Goal: Task Accomplishment & Management: Manage account settings

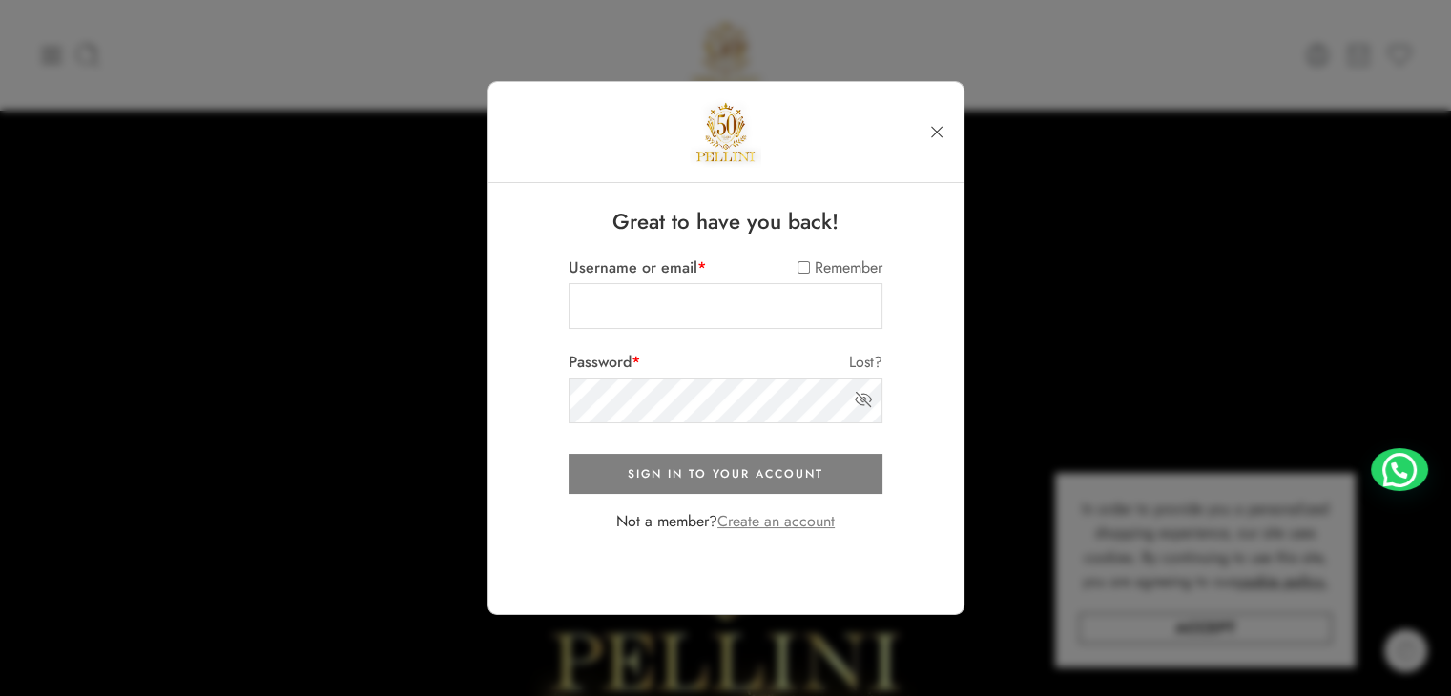
click at [796, 524] on link "Create an account" at bounding box center [775, 521] width 117 height 22
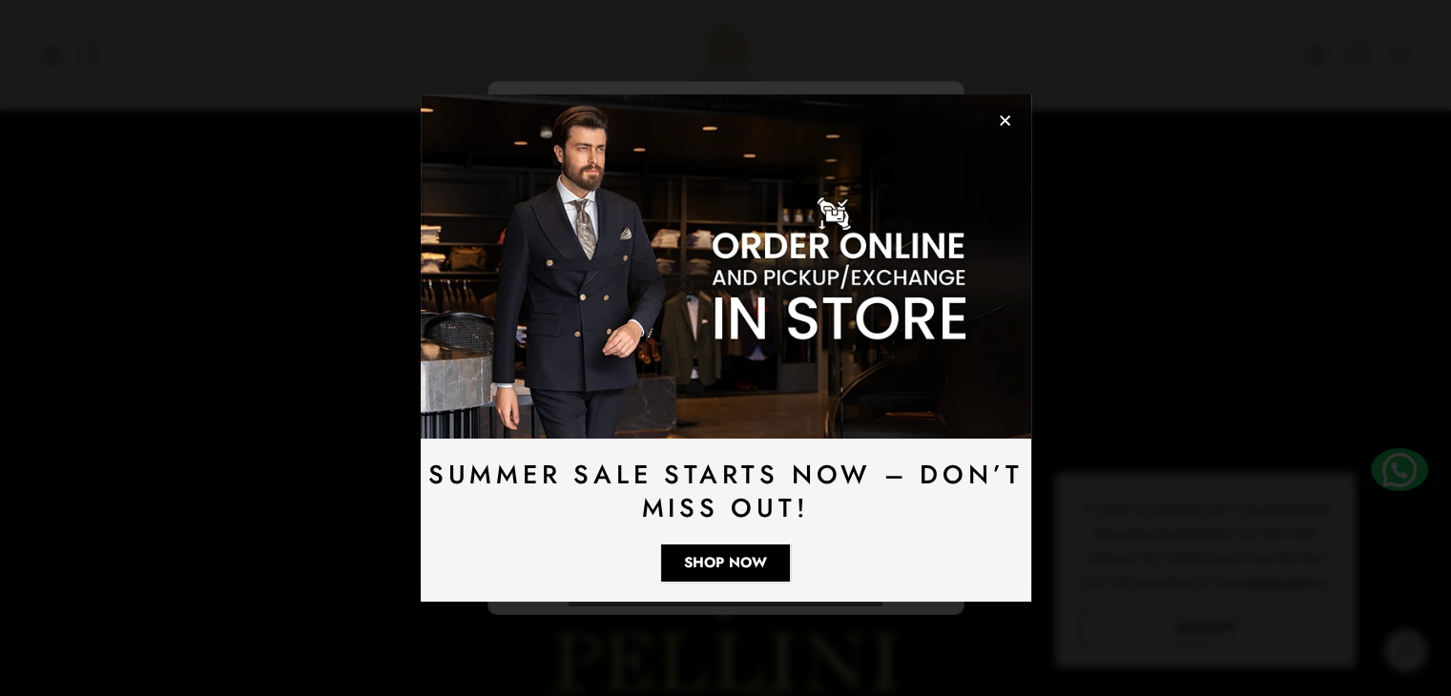
click at [1007, 114] on icon "Close" at bounding box center [1005, 121] width 14 height 14
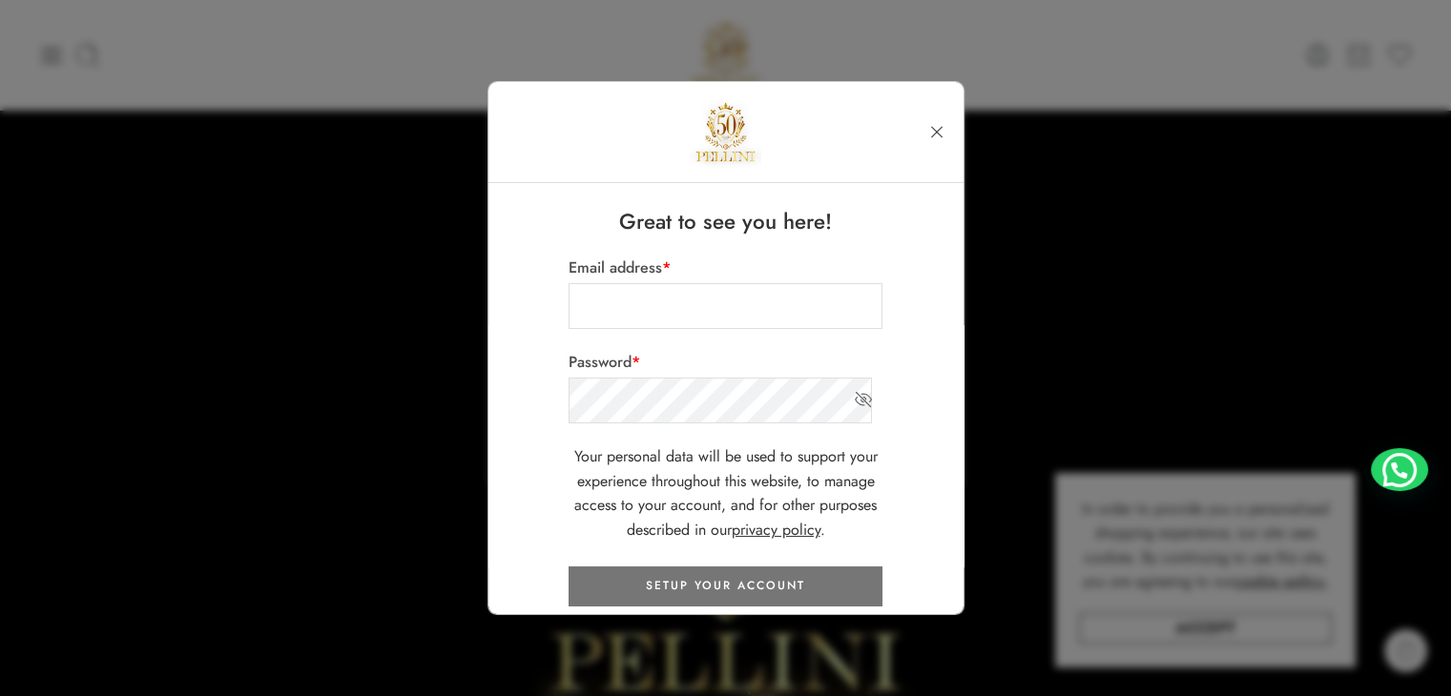
click at [723, 578] on button "SETUP YOUR ACCOUNT" at bounding box center [726, 587] width 314 height 40
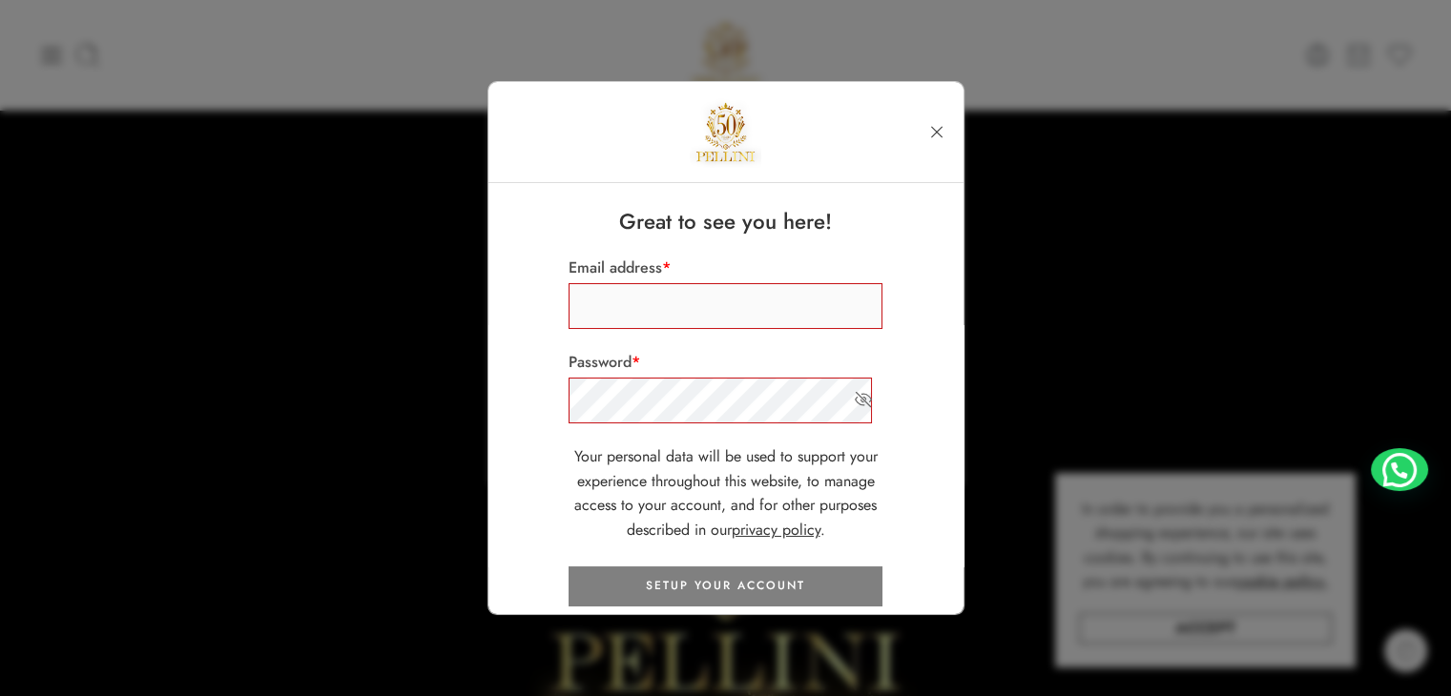
scroll to position [59, 0]
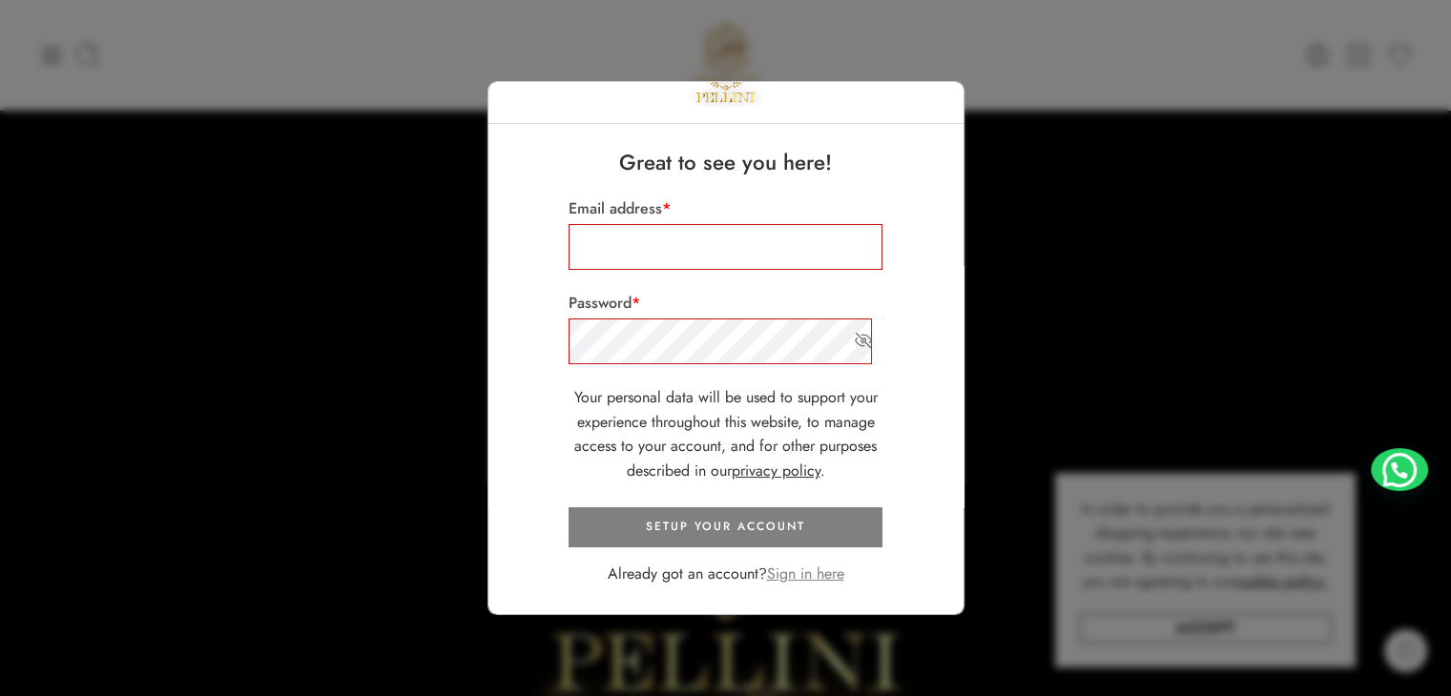
click at [821, 573] on link "Sign in here" at bounding box center [805, 574] width 77 height 22
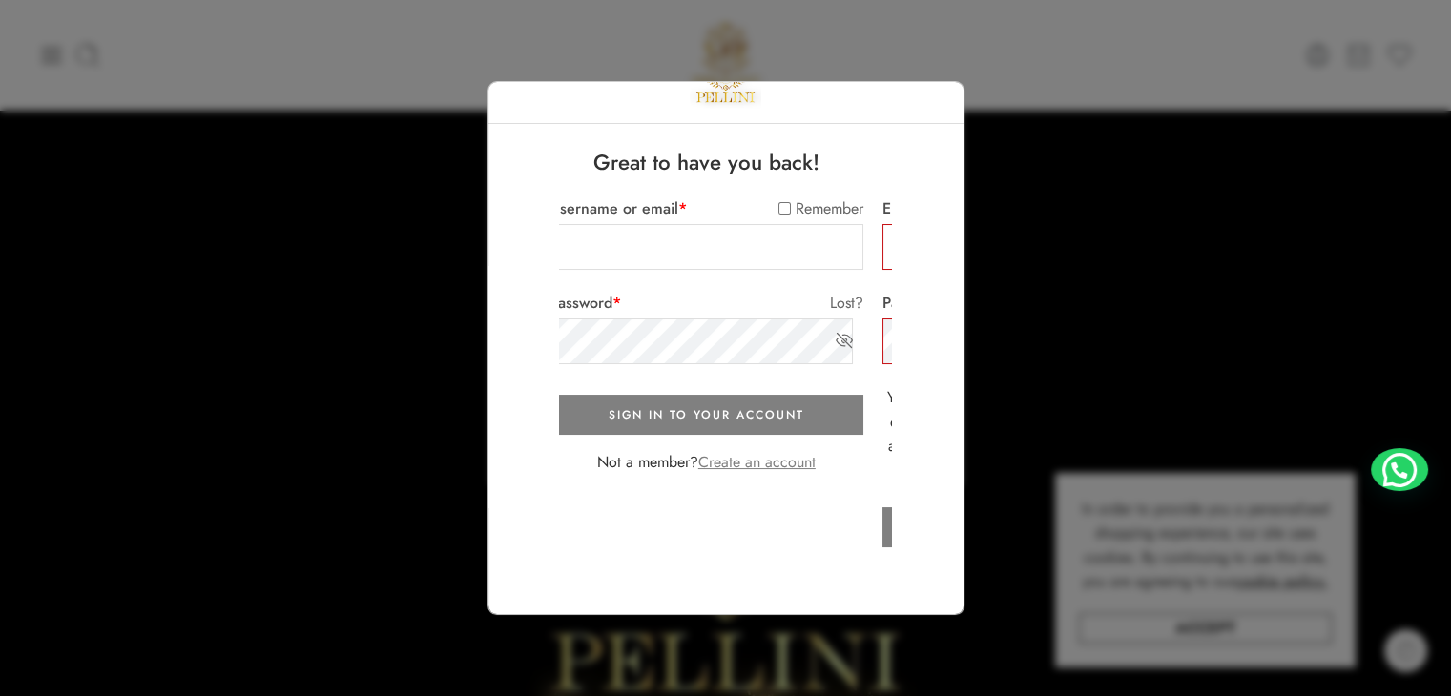
scroll to position [0, 0]
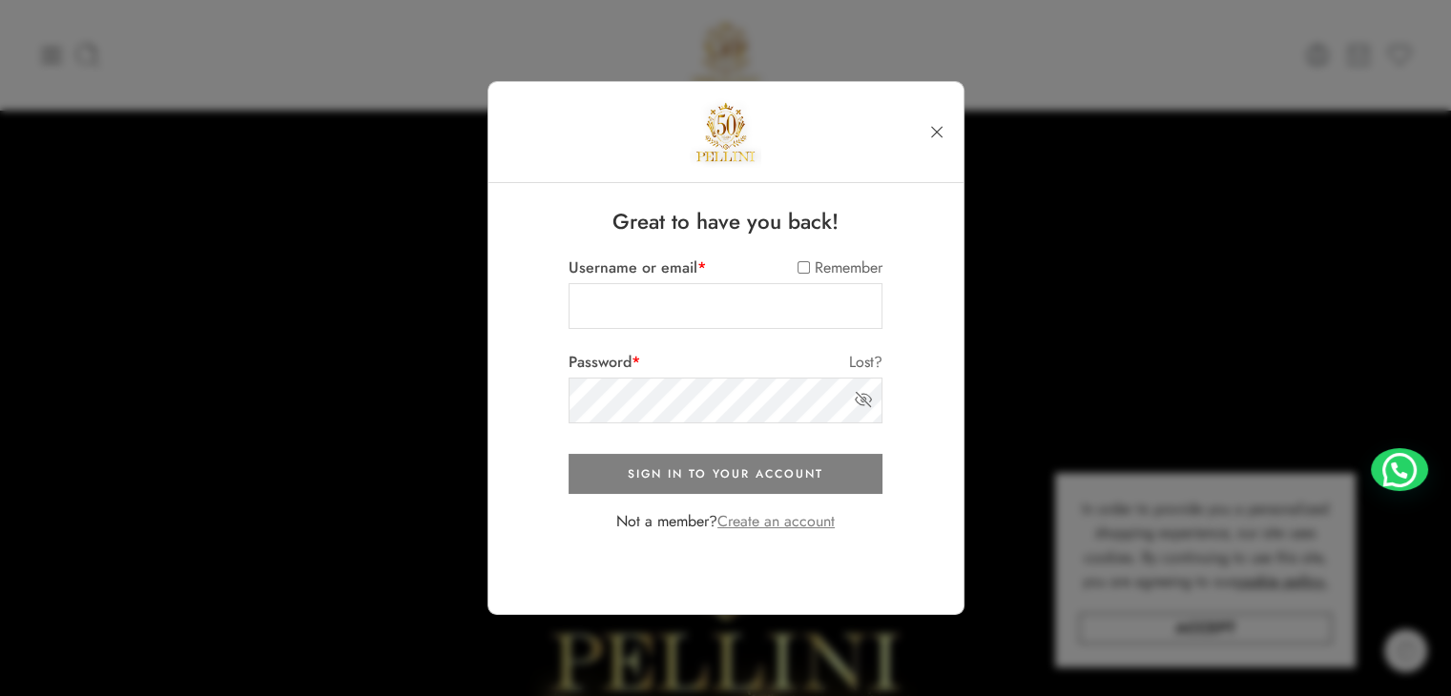
click at [819, 524] on link "Create an account" at bounding box center [775, 521] width 117 height 22
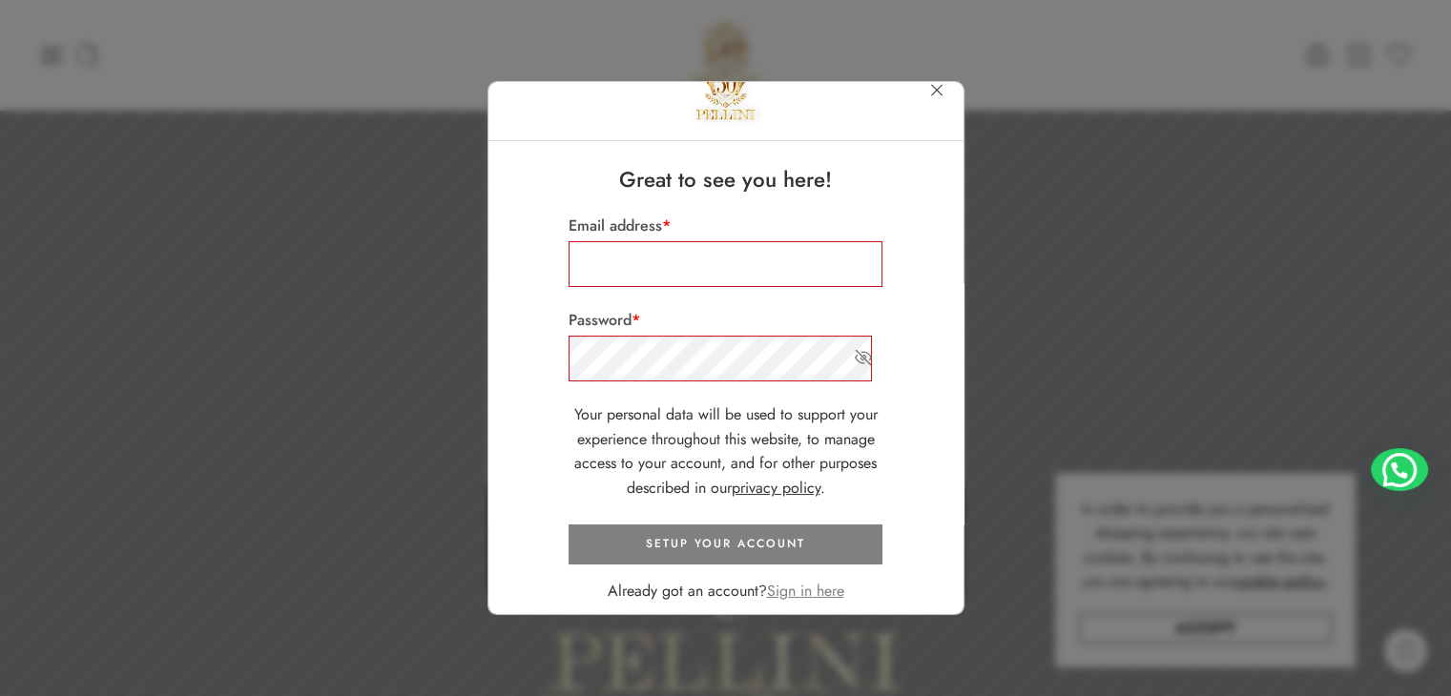
scroll to position [59, 0]
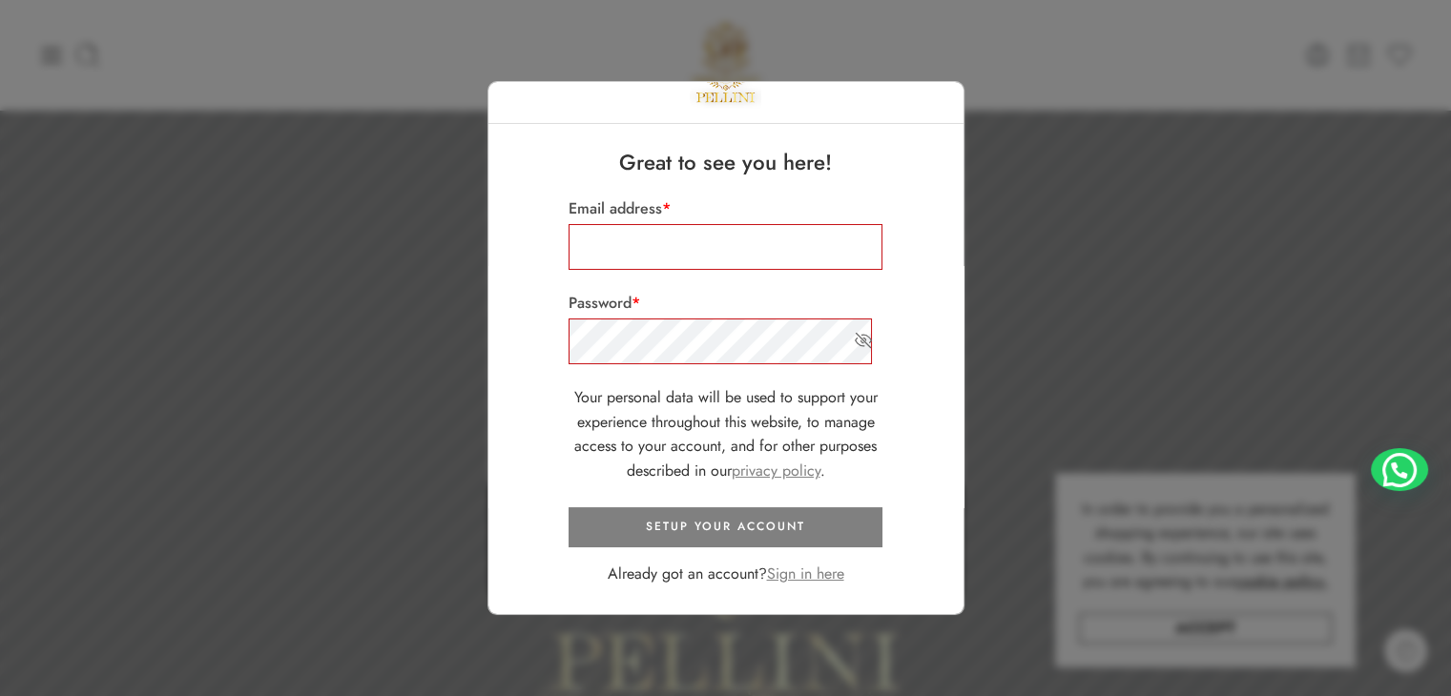
click at [776, 478] on link "privacy policy" at bounding box center [776, 471] width 89 height 22
click at [800, 529] on button "SETUP YOUR ACCOUNT" at bounding box center [726, 528] width 314 height 40
click at [797, 529] on button "SETUP YOUR ACCOUNT" at bounding box center [726, 528] width 314 height 40
click at [804, 569] on link "Sign in here" at bounding box center [805, 574] width 77 height 22
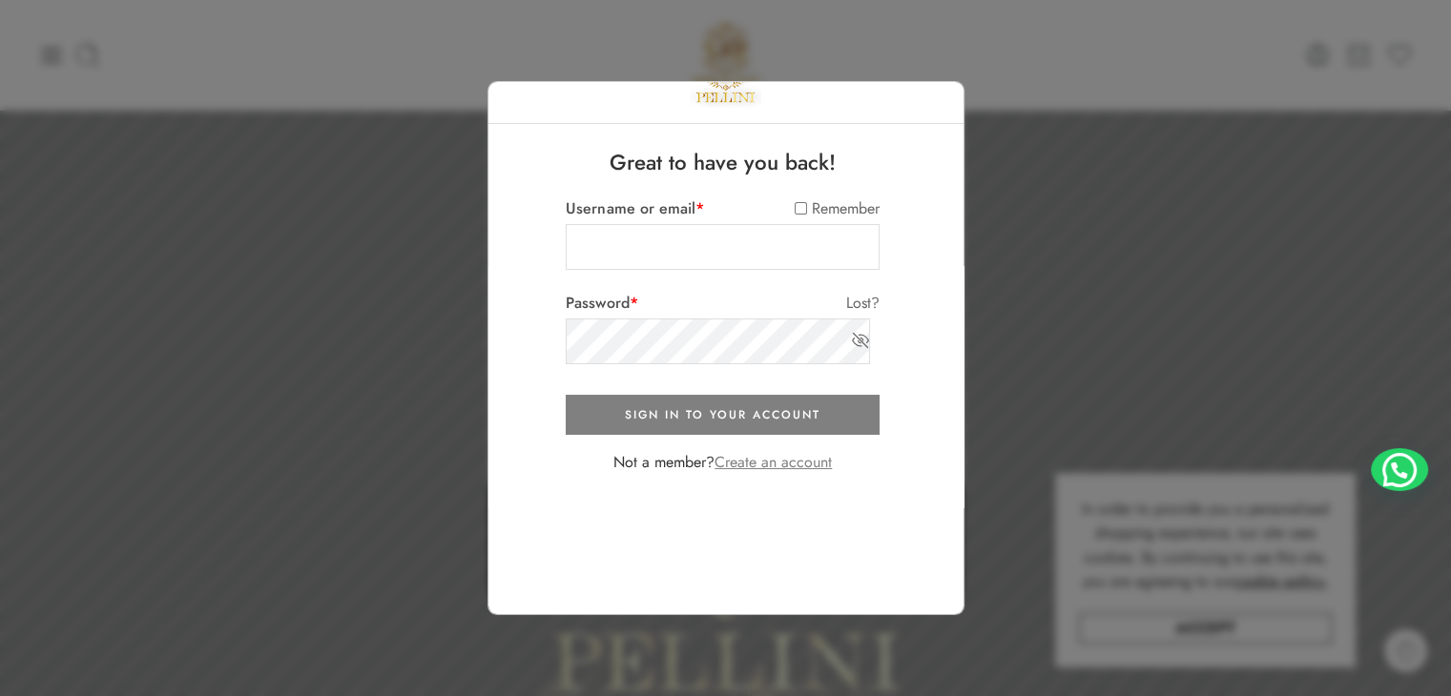
scroll to position [0, 0]
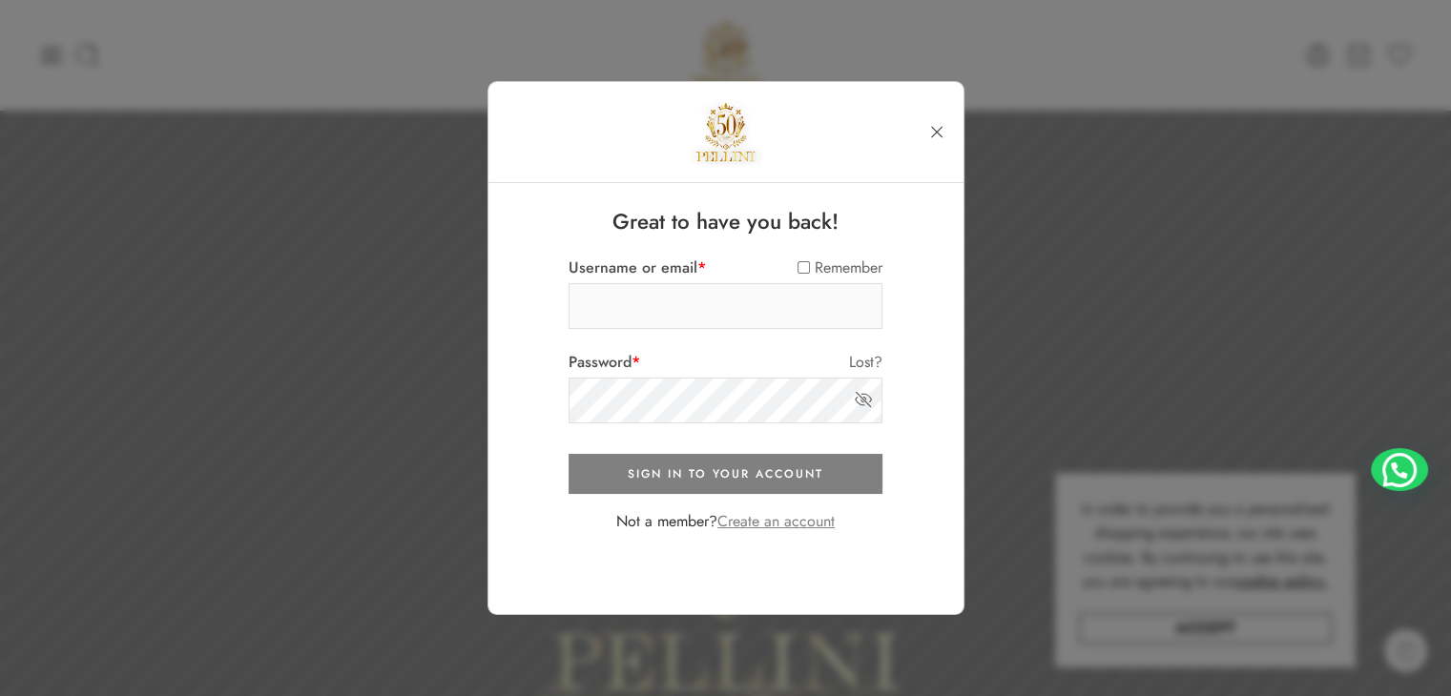
click at [730, 291] on input "Username or email *" at bounding box center [726, 306] width 314 height 46
click at [927, 138] on link at bounding box center [937, 132] width 34 height 34
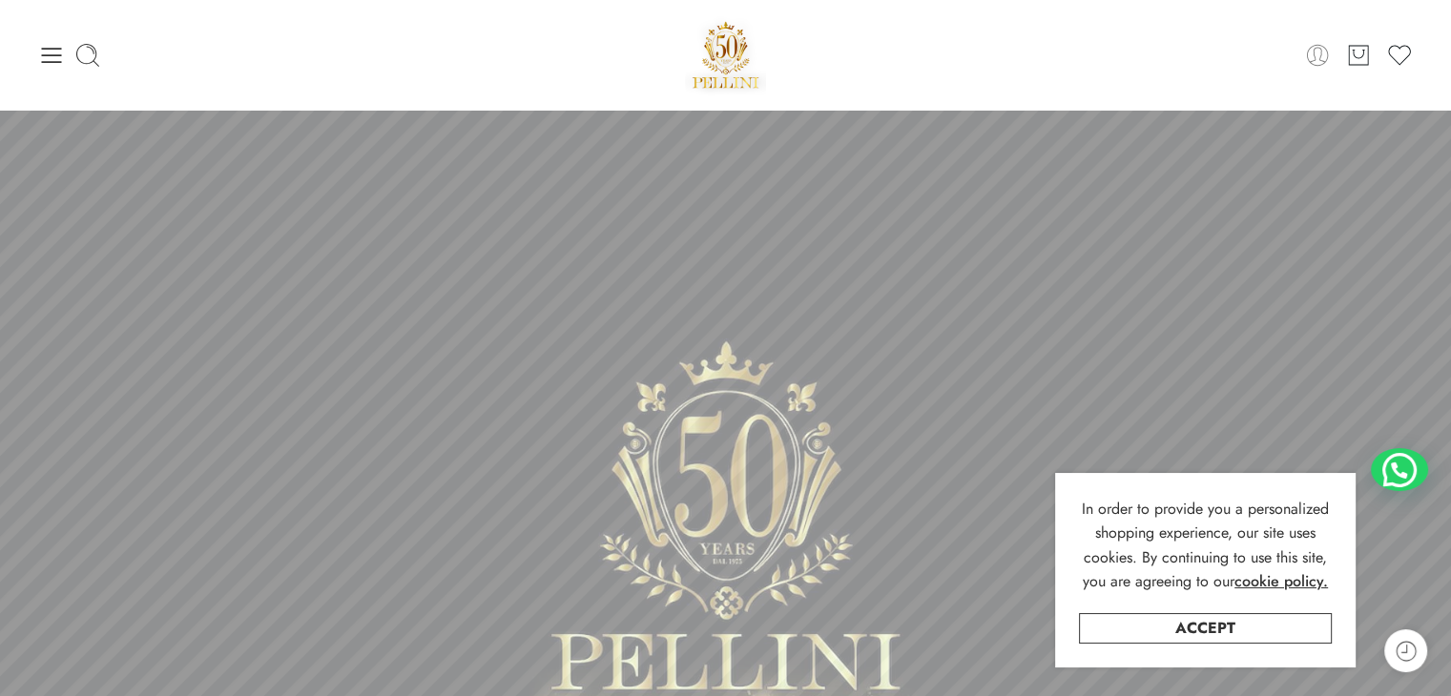
click at [1320, 56] on icon at bounding box center [1317, 55] width 27 height 27
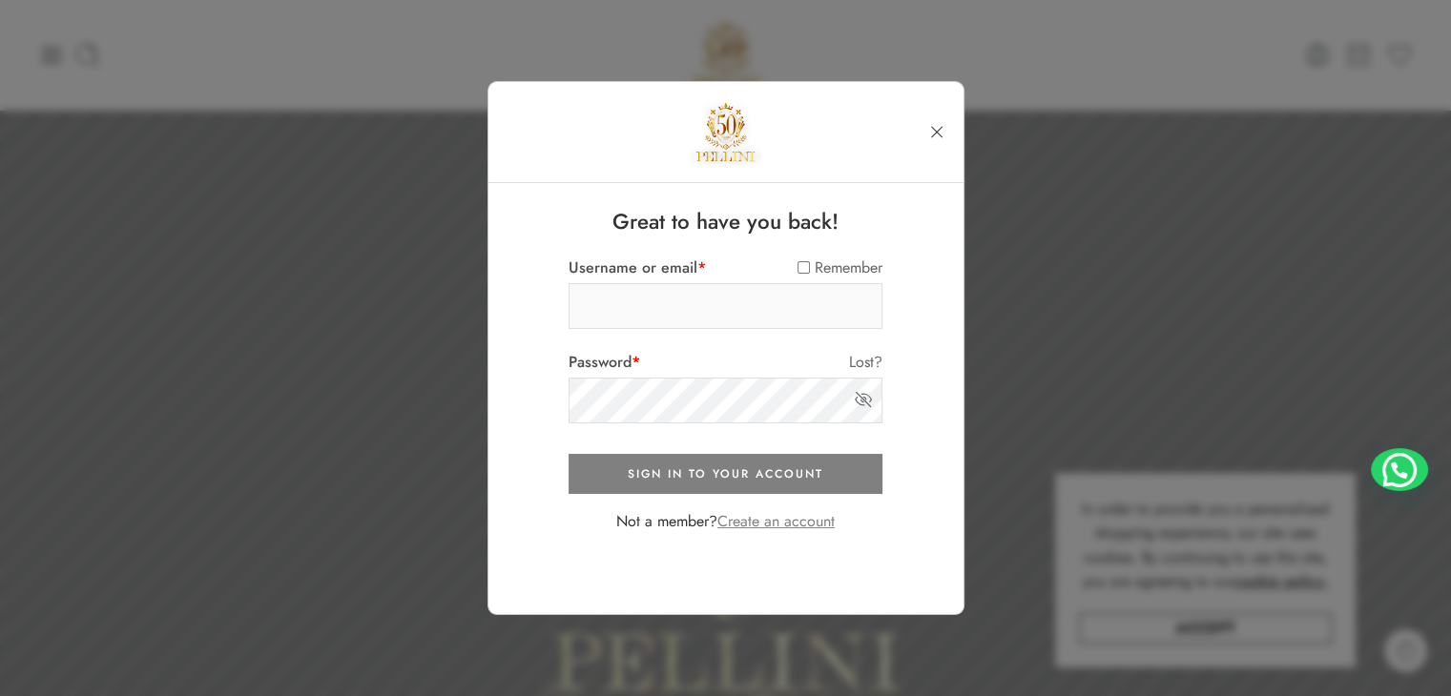
click at [675, 316] on input "Username or email *" at bounding box center [726, 306] width 314 height 46
paste input "**********"
type input "**********"
click at [861, 400] on icon at bounding box center [863, 399] width 19 height 19
click at [692, 476] on button "SIGN IN TO YOUR ACCOUNT" at bounding box center [726, 474] width 314 height 40
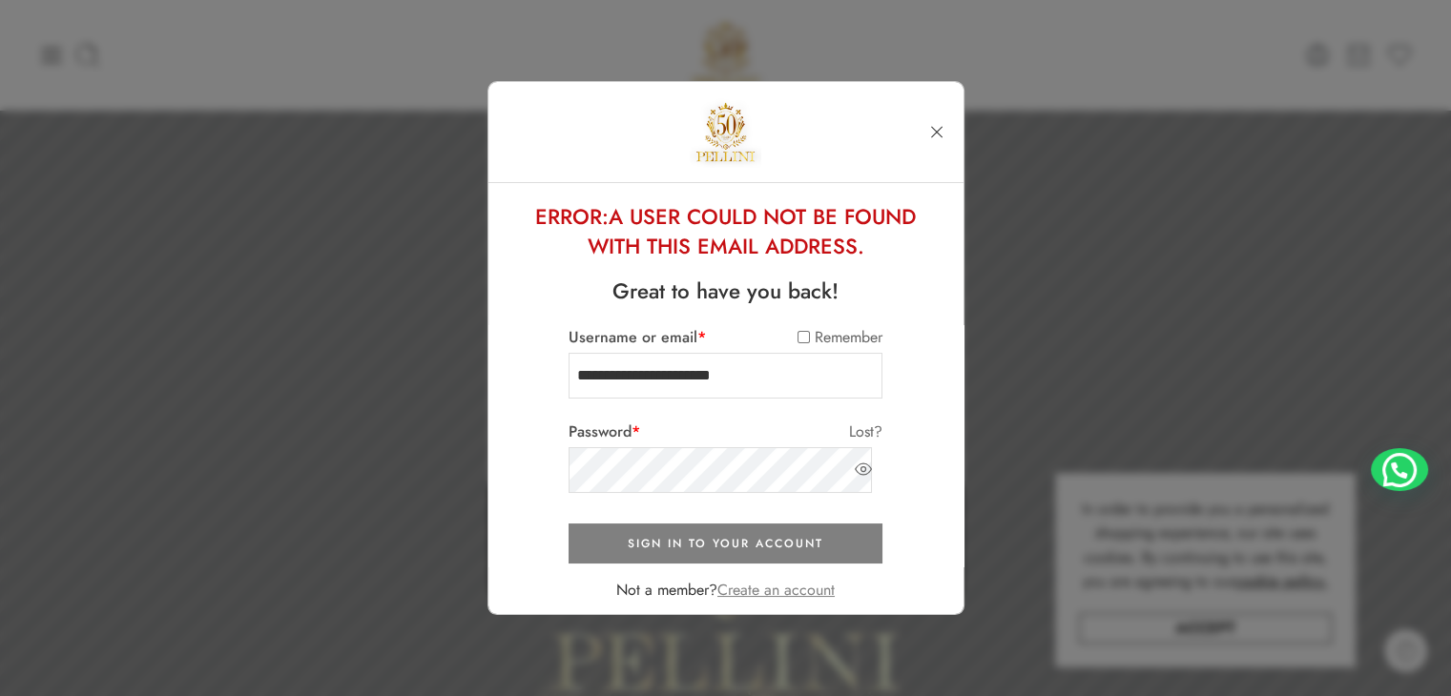
click at [542, 470] on div "**********" at bounding box center [725, 357] width 475 height 550
click at [605, 524] on button "SIGN IN TO YOUR ACCOUNT" at bounding box center [726, 544] width 314 height 40
click at [762, 586] on link "Create an account" at bounding box center [775, 590] width 117 height 22
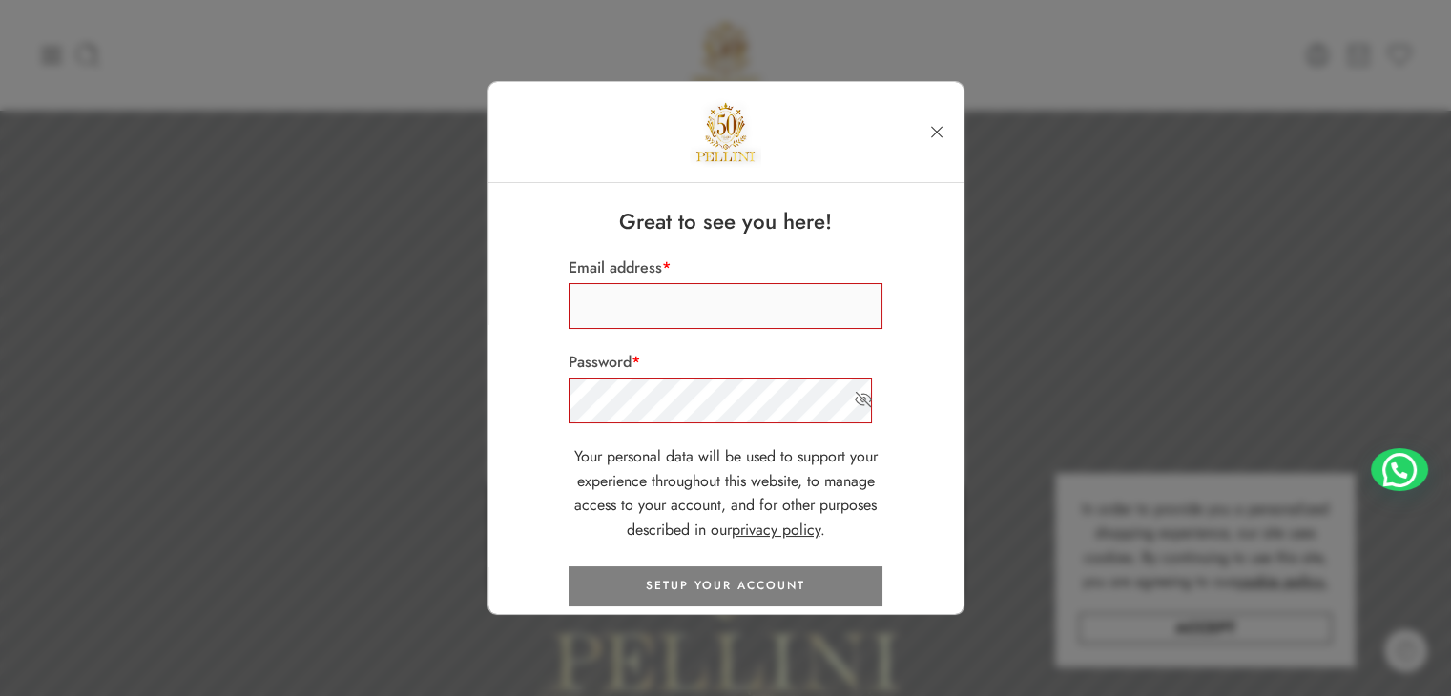
click at [646, 291] on input "Email address *" at bounding box center [726, 306] width 314 height 46
paste input "**********"
type input "**********"
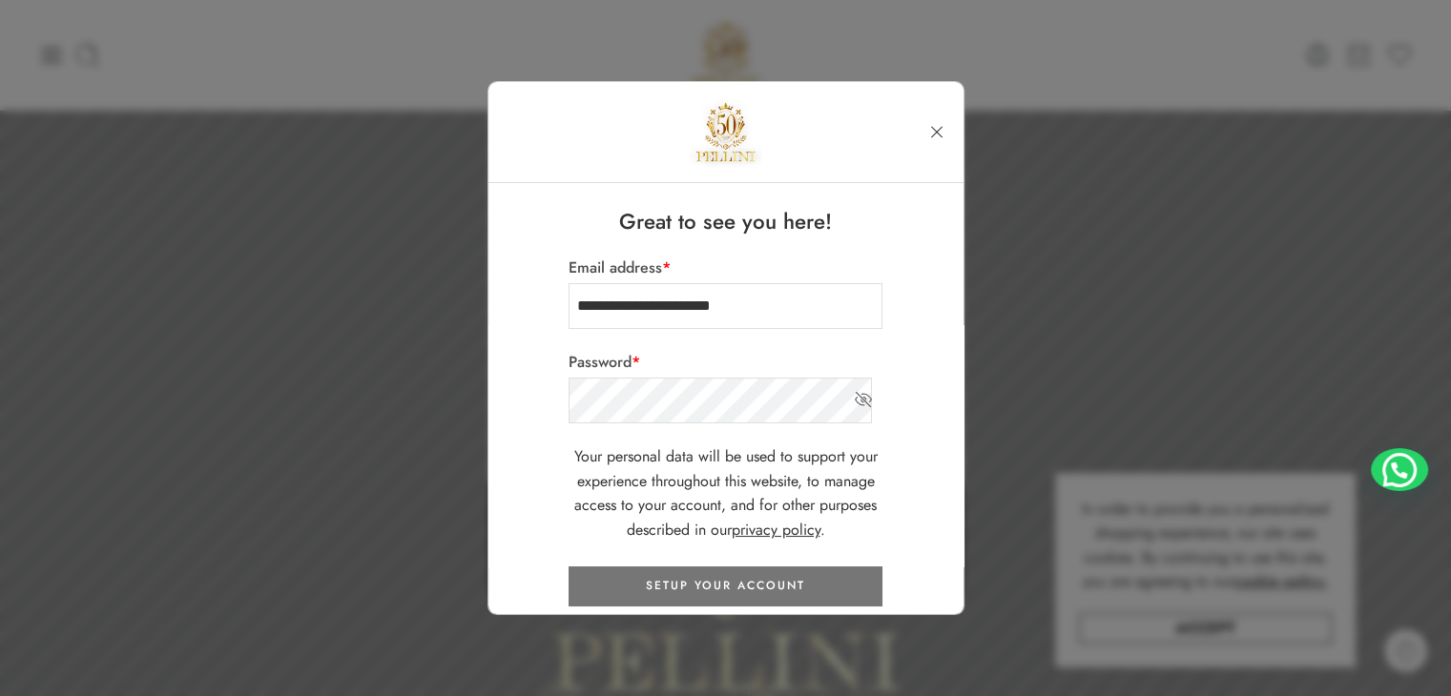
click at [691, 600] on button "SETUP YOUR ACCOUNT" at bounding box center [726, 587] width 314 height 40
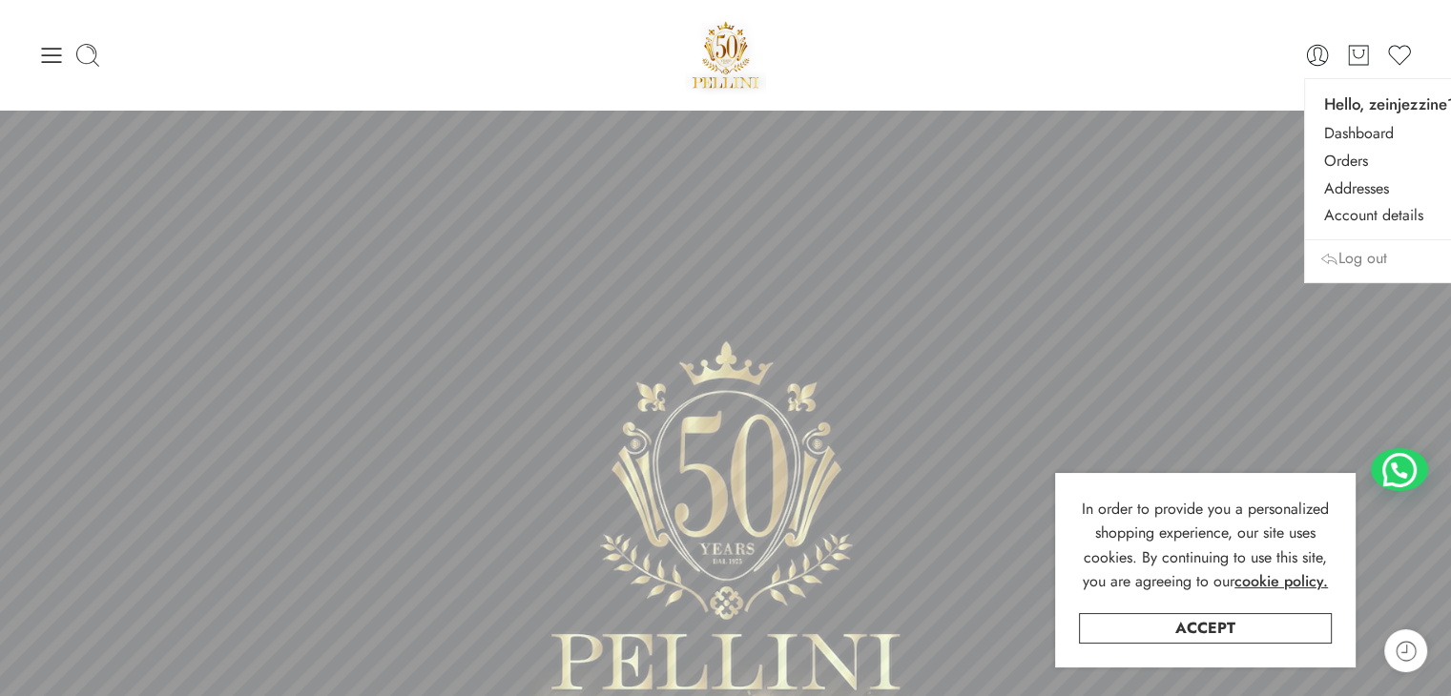
click at [1349, 249] on link "Log out" at bounding box center [1353, 259] width 68 height 28
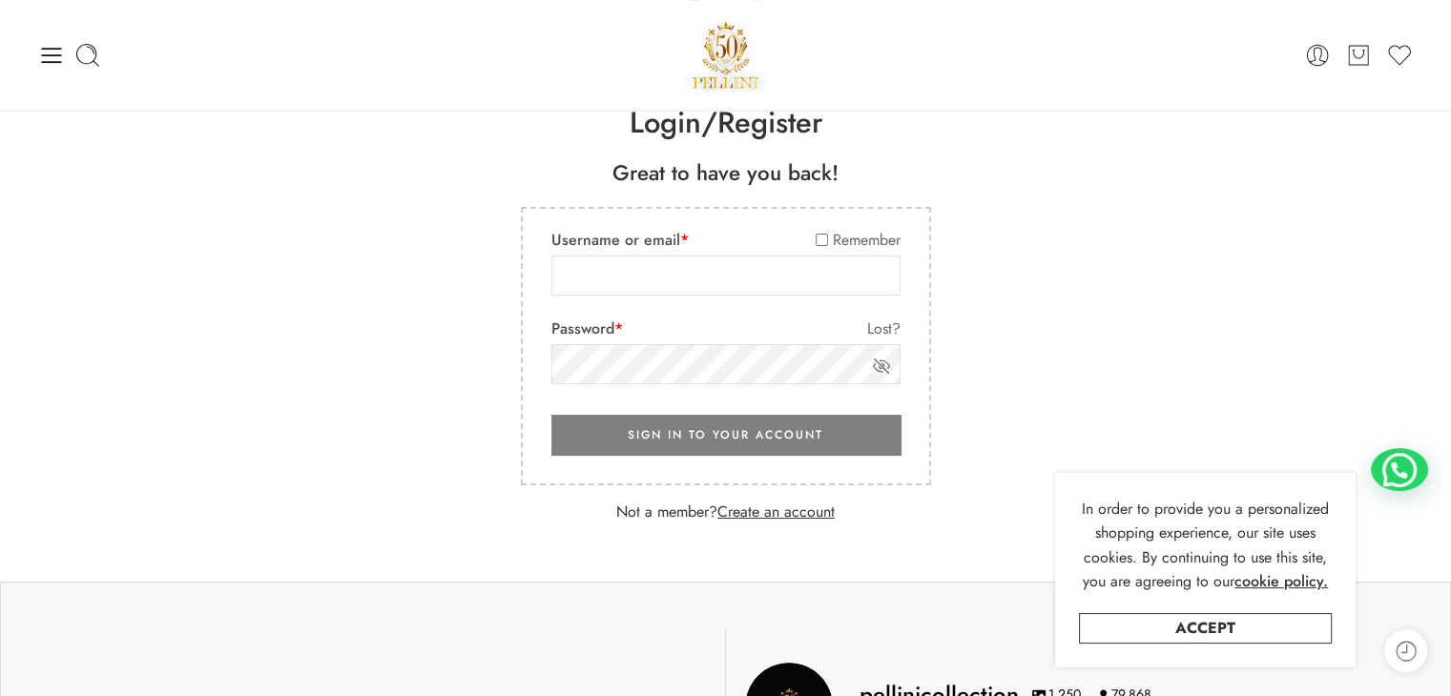
scroll to position [147, 0]
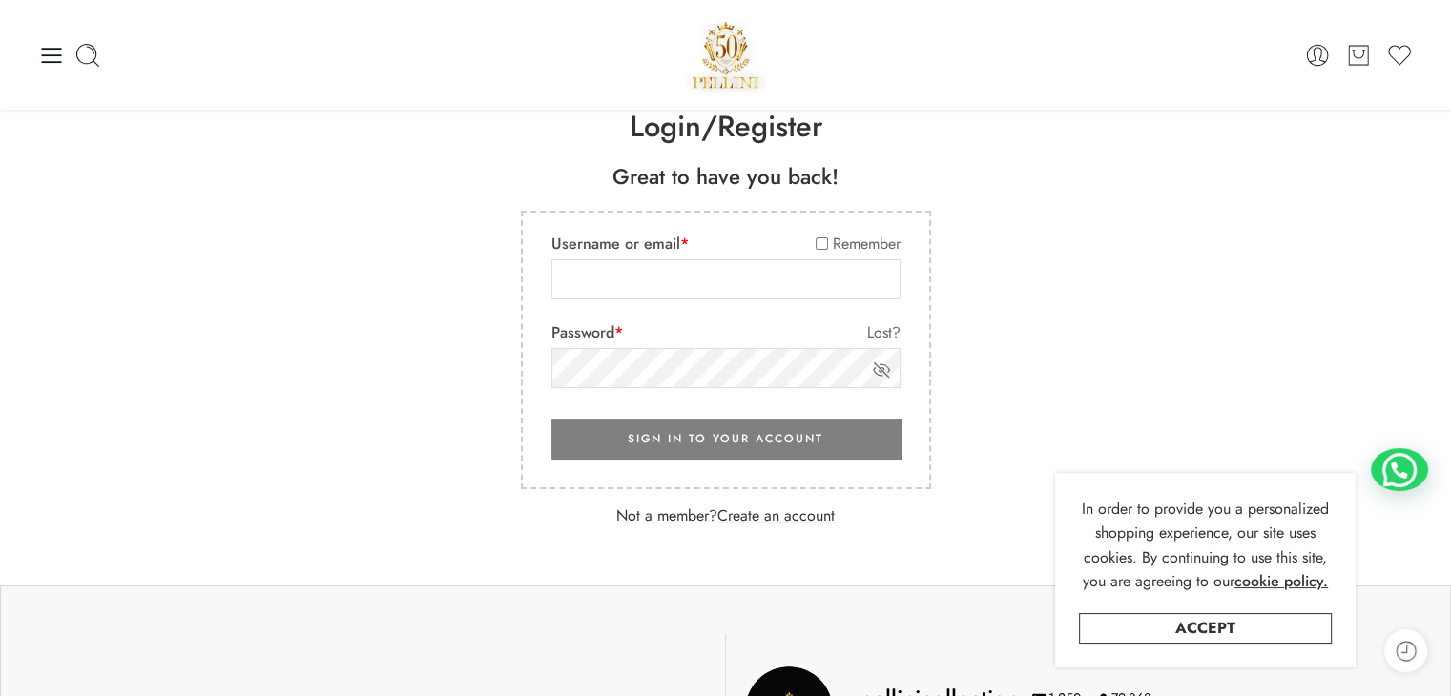
click at [674, 123] on h1 "Login/Register" at bounding box center [726, 126] width 1432 height 41
click at [689, 149] on div "Login/Register Great to have you back! Username or email * Remember Password * …" at bounding box center [725, 336] width 1451 height 499
click at [675, 131] on h1 "Login/Register" at bounding box center [726, 126] width 1432 height 41
click at [757, 133] on h1 "Login/Register" at bounding box center [726, 126] width 1432 height 41
click at [682, 288] on input "Username or email *" at bounding box center [725, 279] width 349 height 40
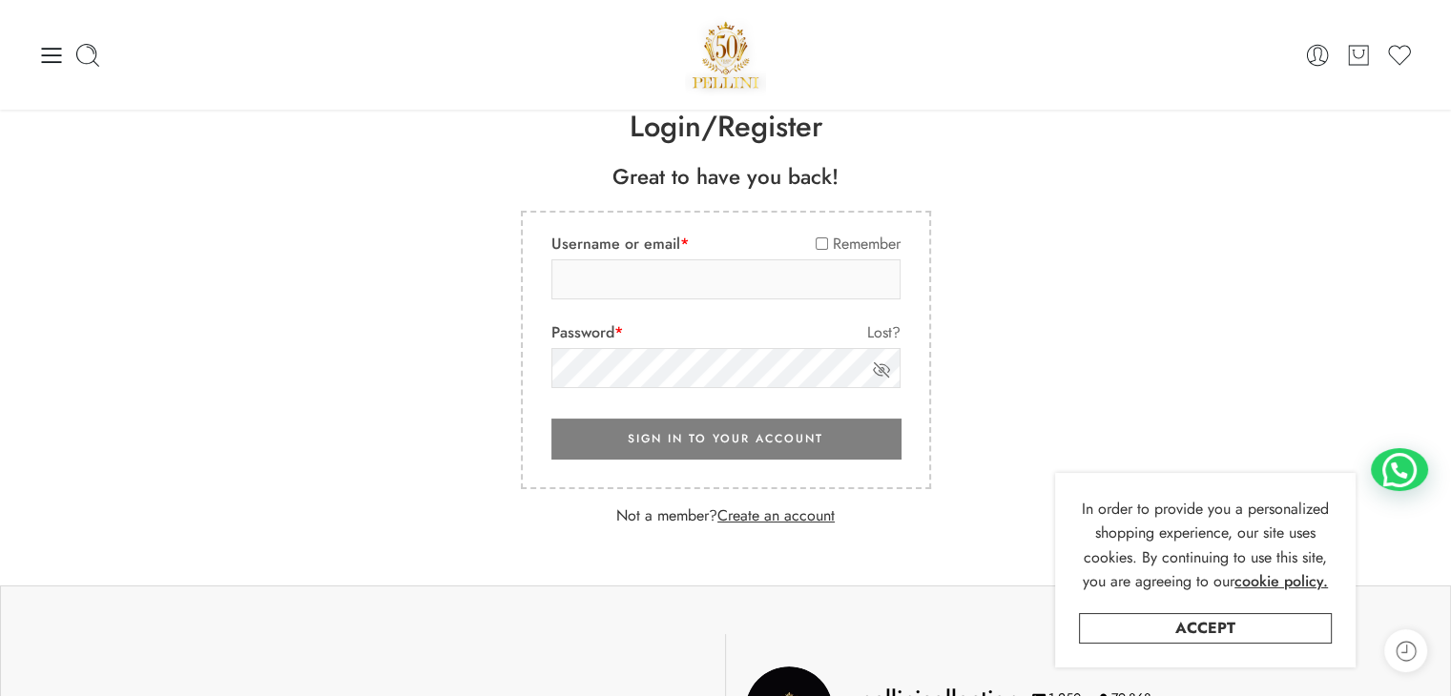
paste input "**********"
type input "**********"
click at [651, 426] on button "SIGN IN TO YOUR ACCOUNT" at bounding box center [725, 439] width 349 height 40
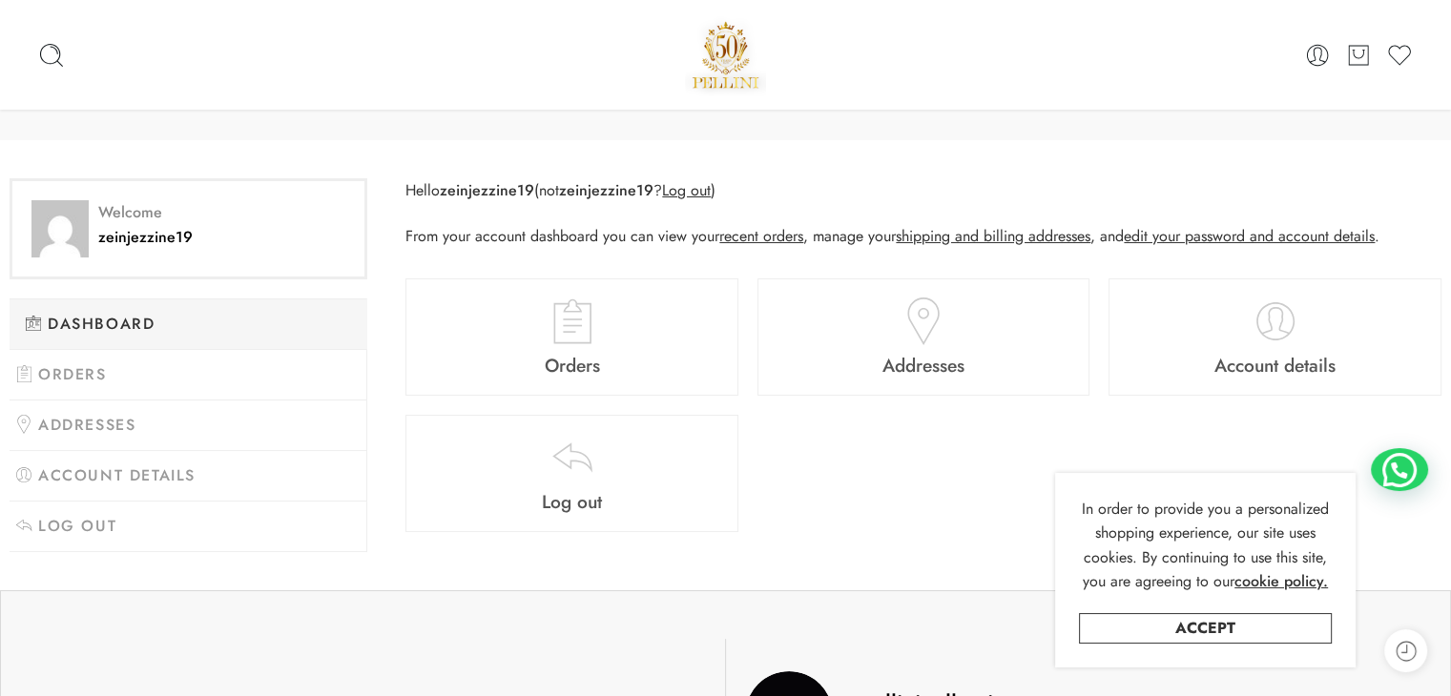
scroll to position [90, 0]
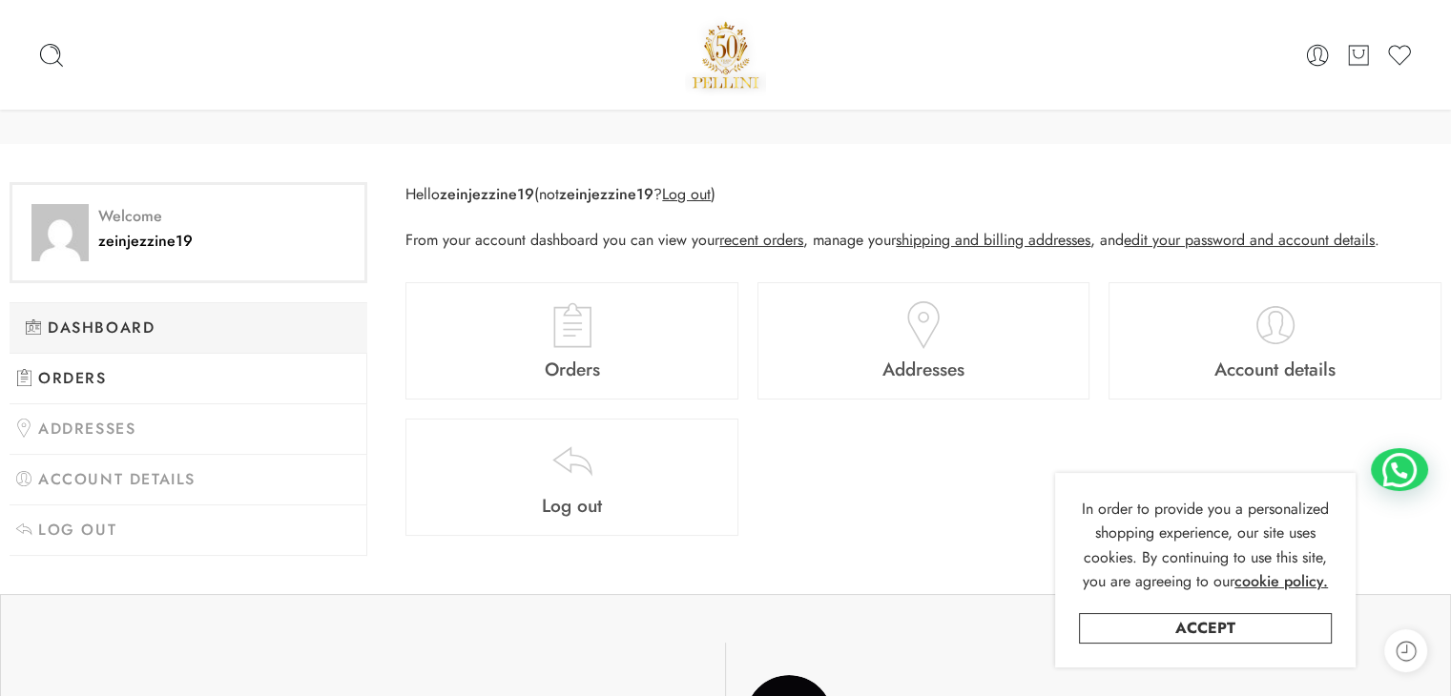
click at [205, 356] on link "Orders" at bounding box center [189, 379] width 358 height 51
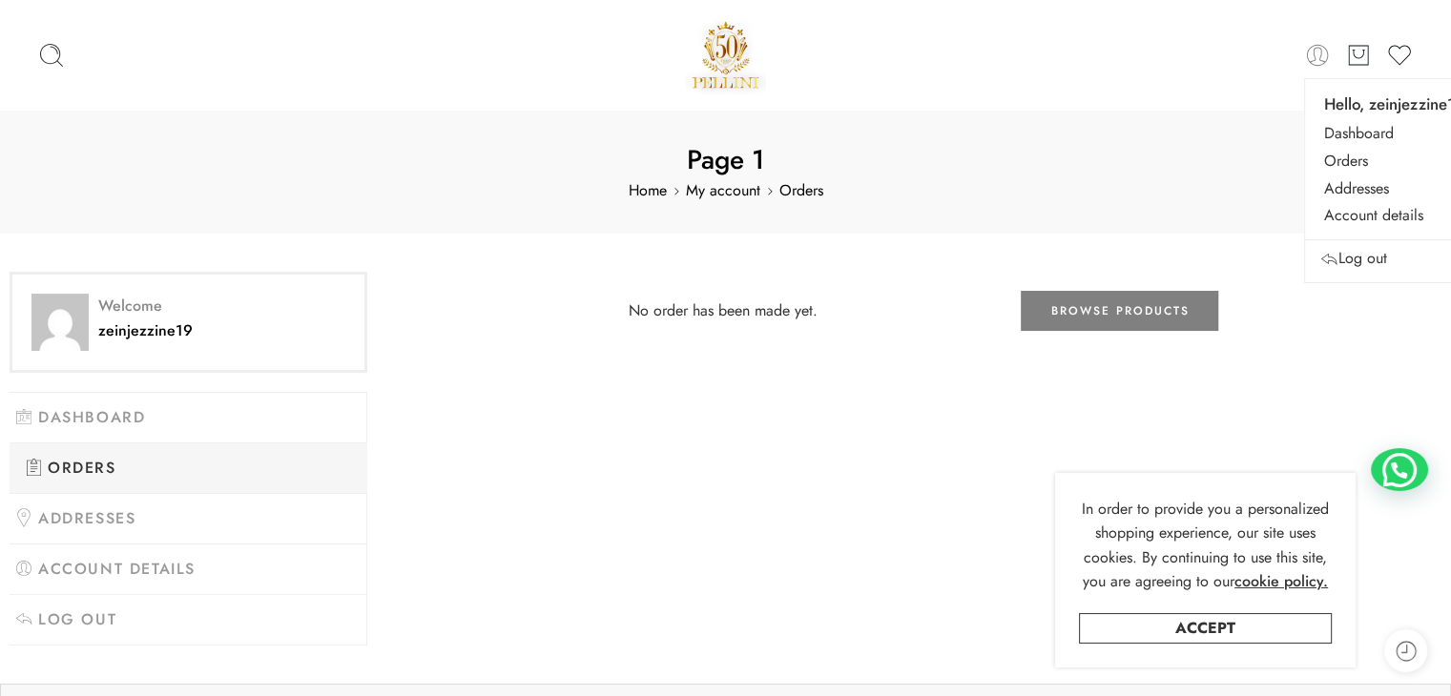
click at [1311, 55] on icon at bounding box center [1317, 55] width 27 height 27
click at [1370, 260] on link "Log out" at bounding box center [1353, 259] width 68 height 28
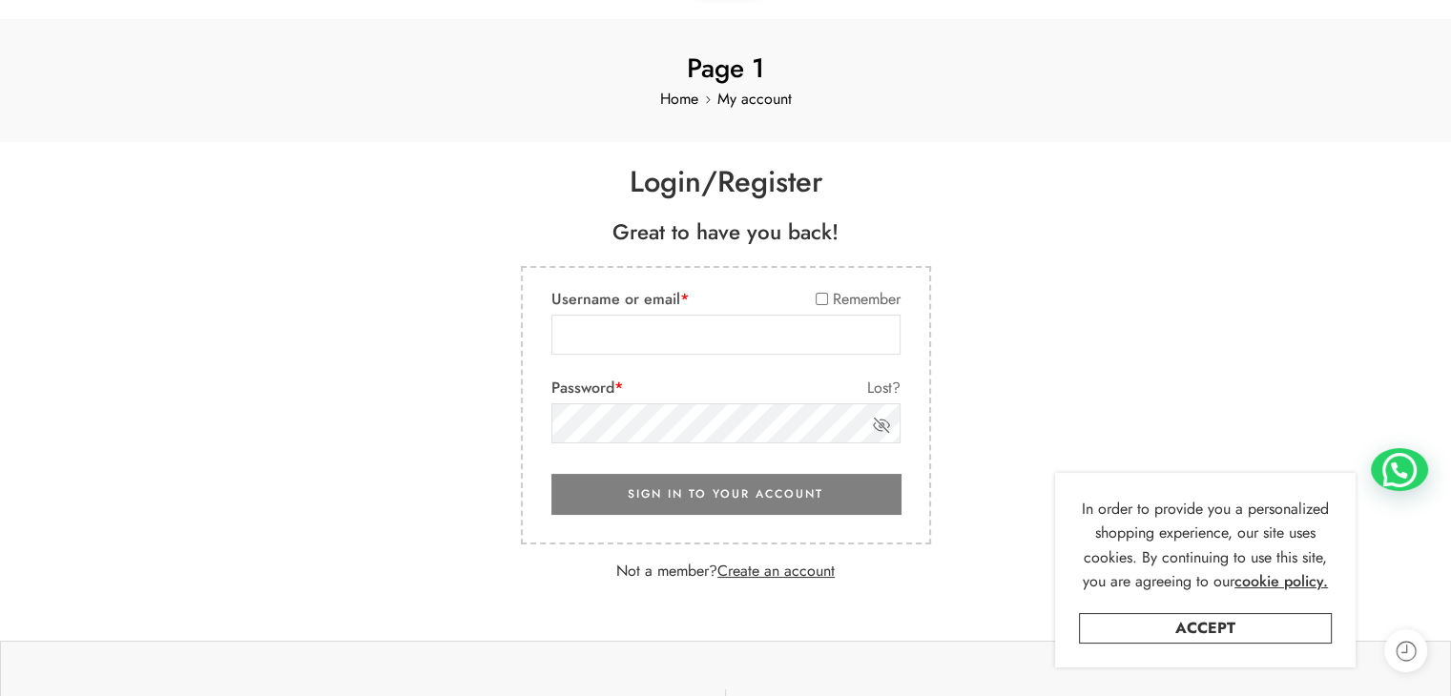
scroll to position [96, 0]
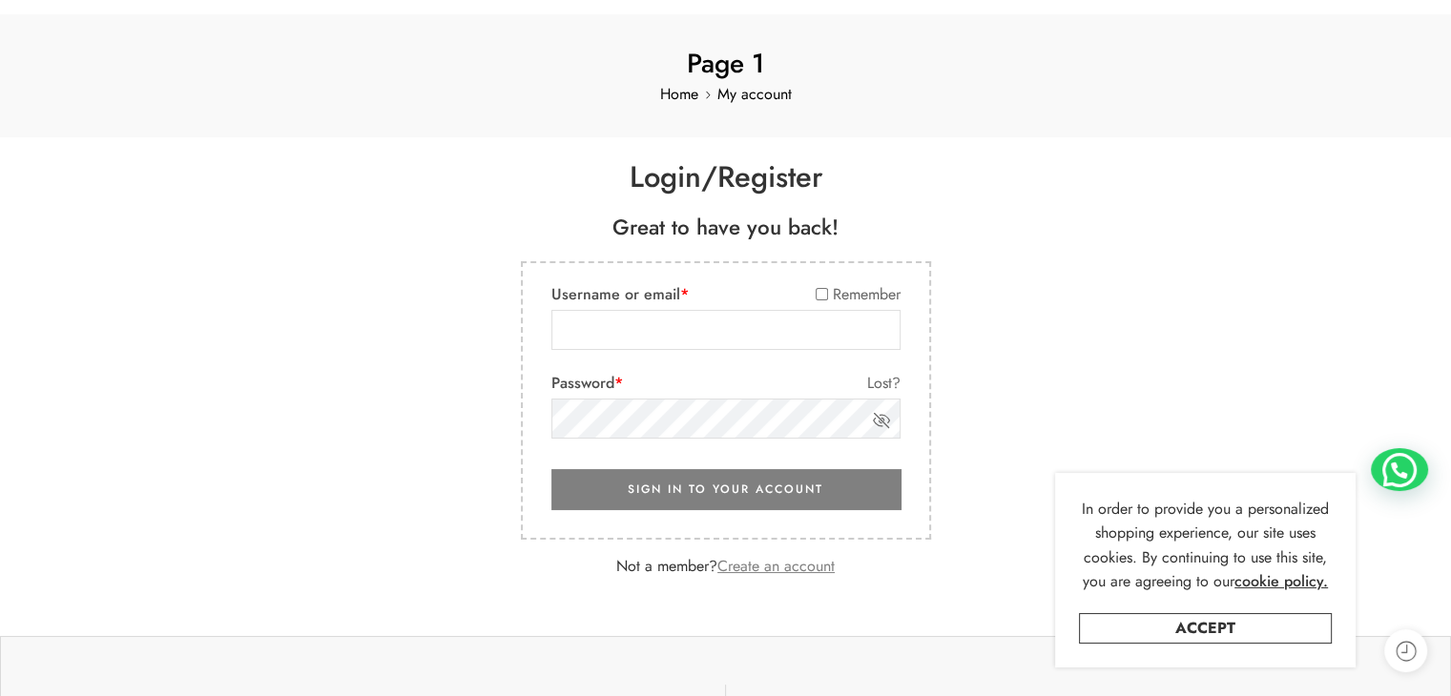
click at [763, 570] on link "Create an account" at bounding box center [775, 566] width 117 height 22
